Goal: Task Accomplishment & Management: Use online tool/utility

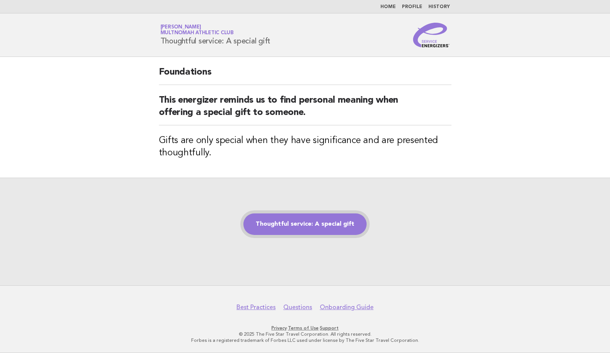
click at [288, 220] on link "Thoughtful service: A special gift" at bounding box center [305, 224] width 123 height 22
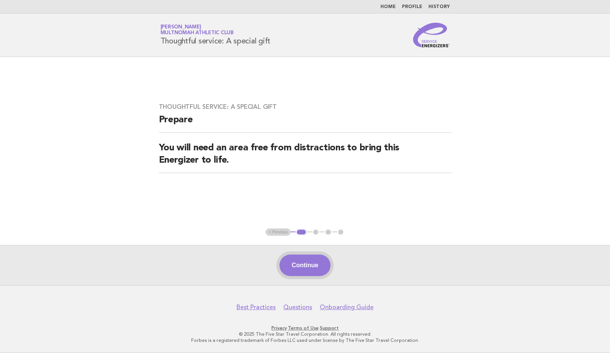
click at [310, 258] on button "Continue" at bounding box center [305, 265] width 51 height 22
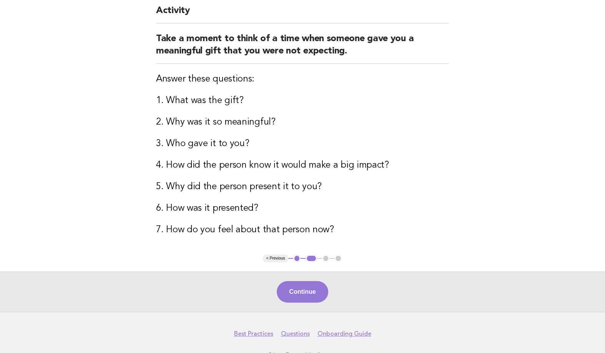
scroll to position [60, 0]
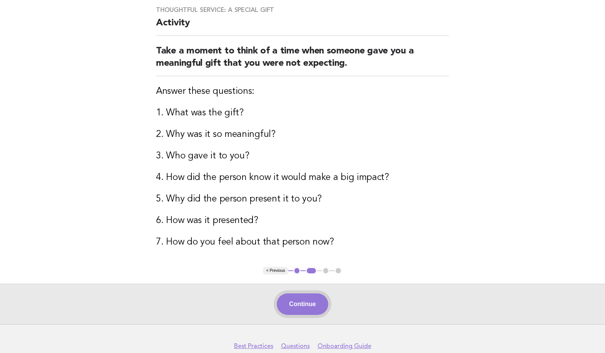
click at [310, 305] on button "Continue" at bounding box center [302, 304] width 51 height 22
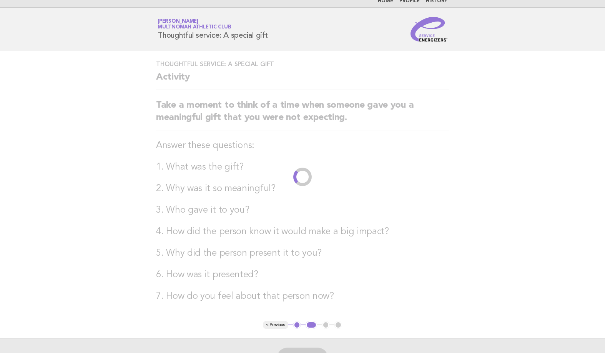
scroll to position [0, 0]
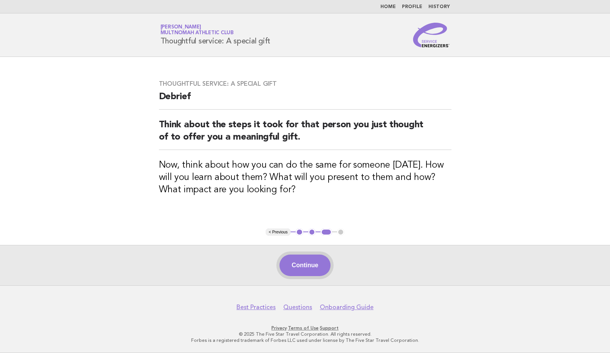
click at [306, 270] on button "Continue" at bounding box center [305, 265] width 51 height 22
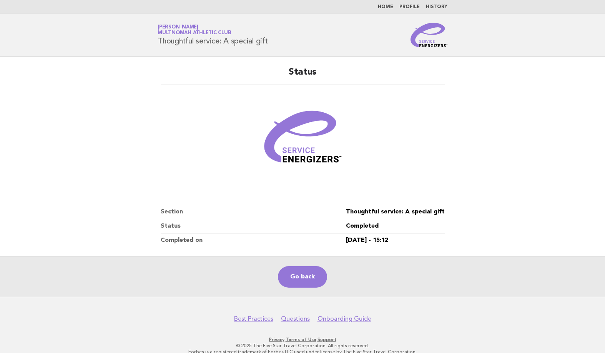
click at [306, 270] on link "Go back" at bounding box center [302, 277] width 49 height 22
